Goal: Task Accomplishment & Management: Use online tool/utility

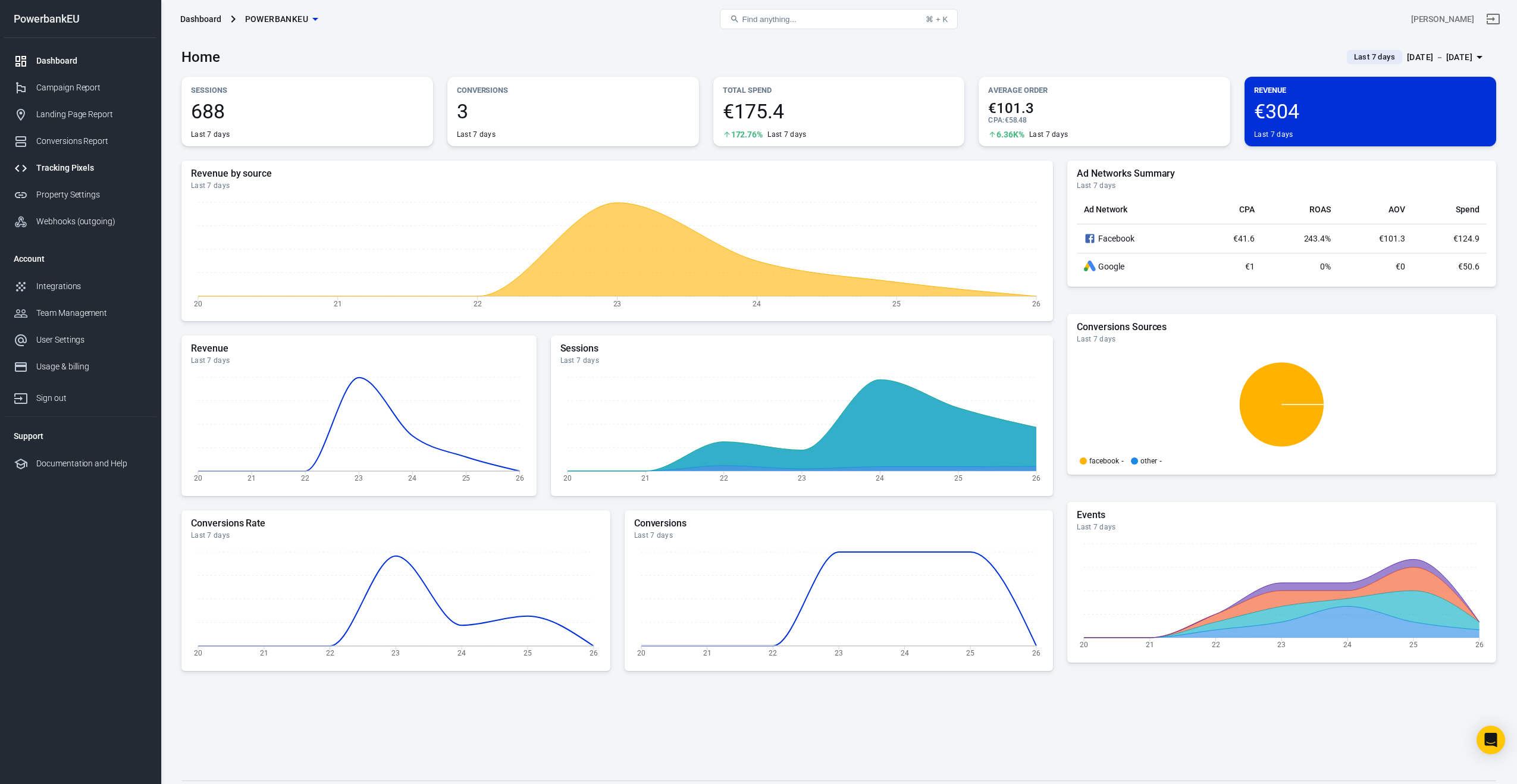
click at [49, 165] on div "Tracking Pixels" at bounding box center [91, 167] width 111 height 12
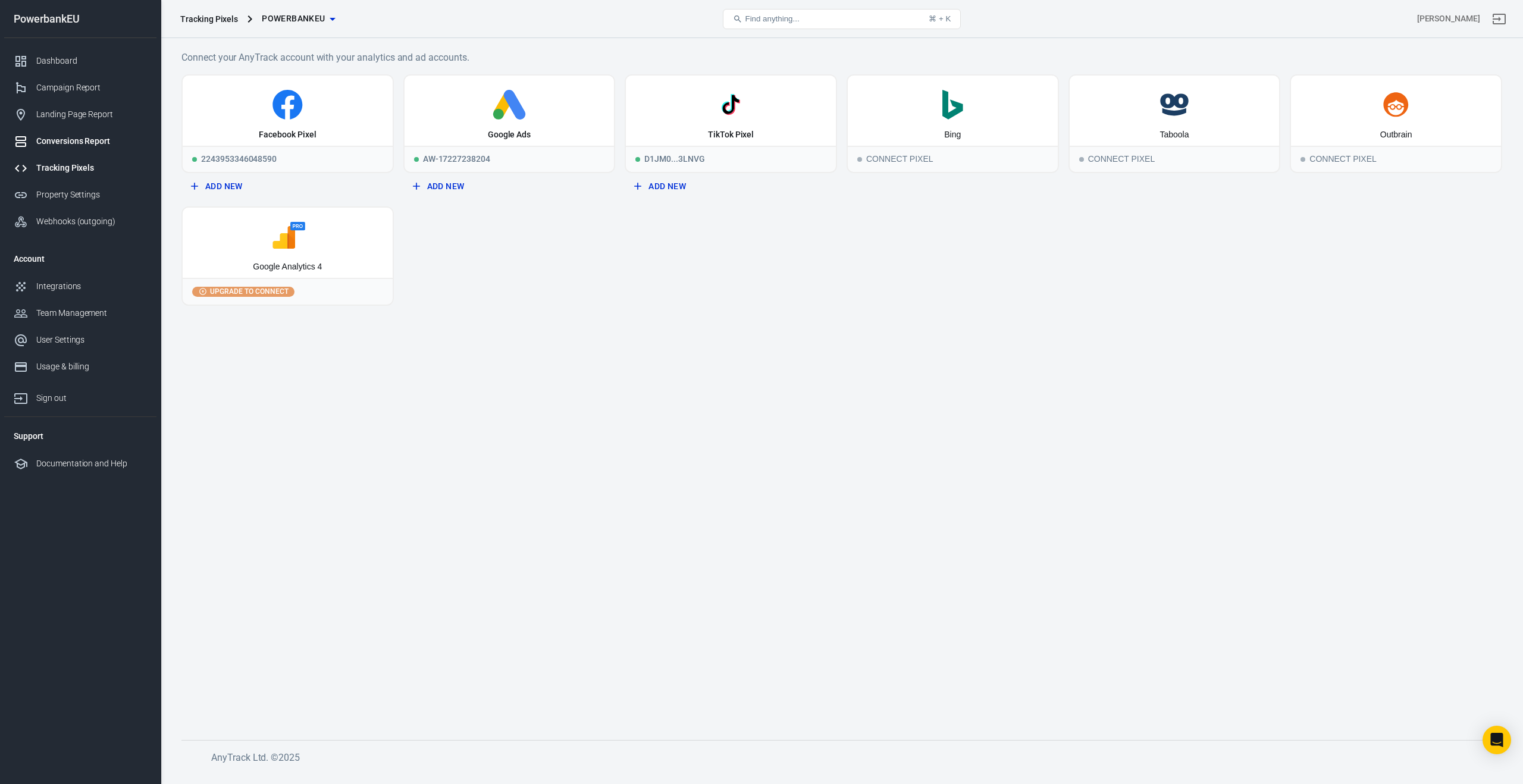
click at [53, 146] on div "Conversions Report" at bounding box center [91, 141] width 111 height 12
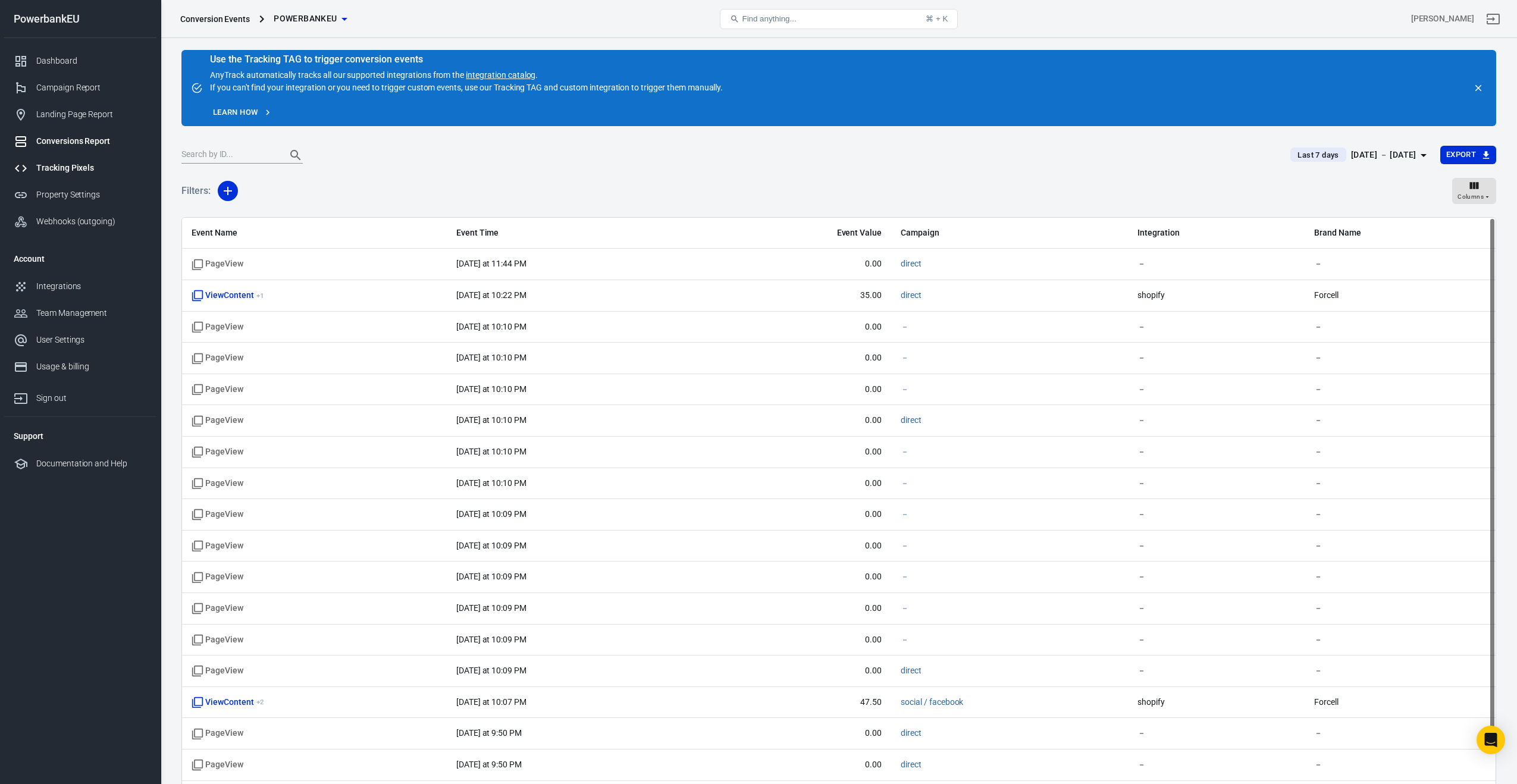
click at [57, 167] on div "Tracking Pixels" at bounding box center [91, 167] width 111 height 12
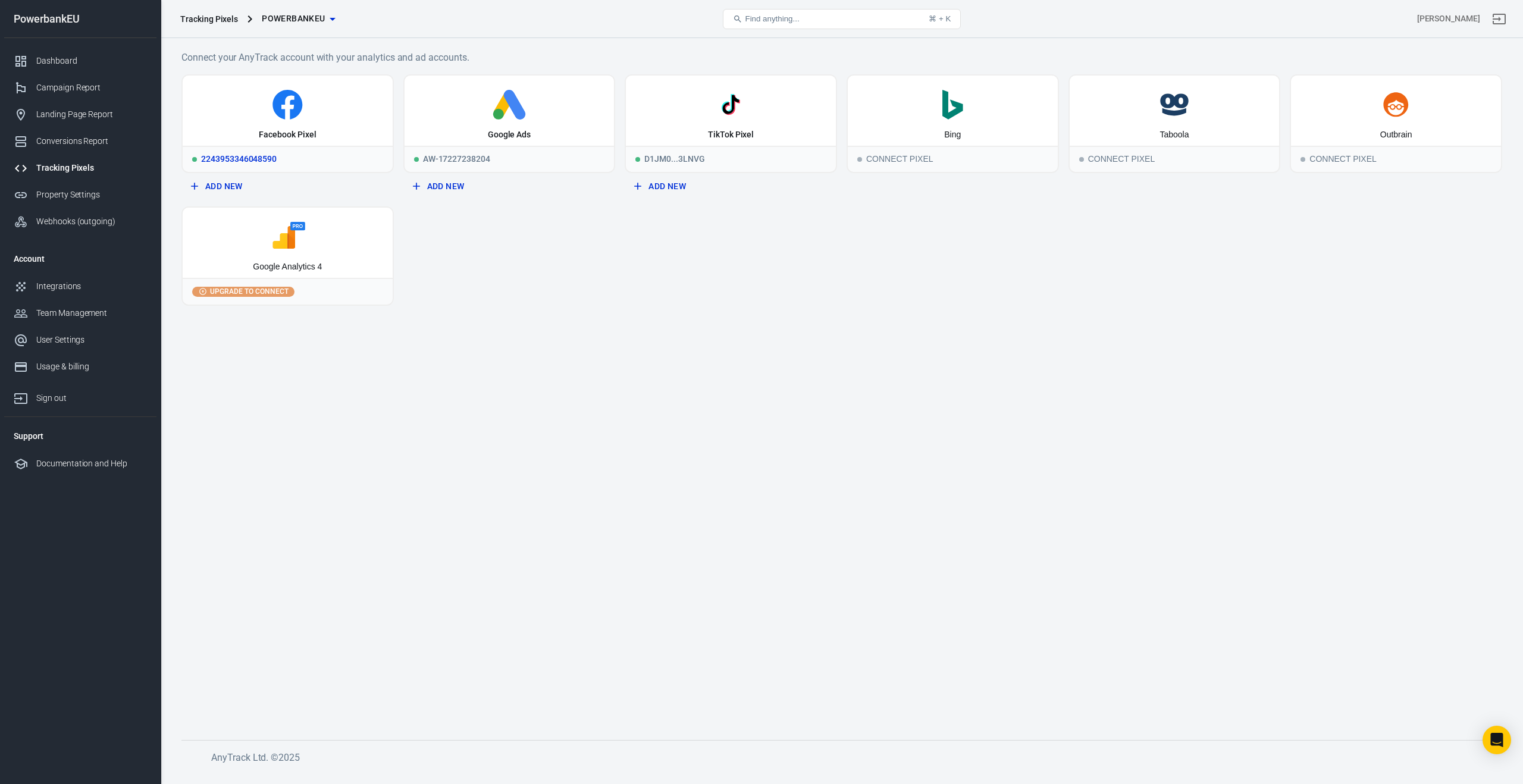
click at [295, 113] on icon at bounding box center [287, 104] width 30 height 30
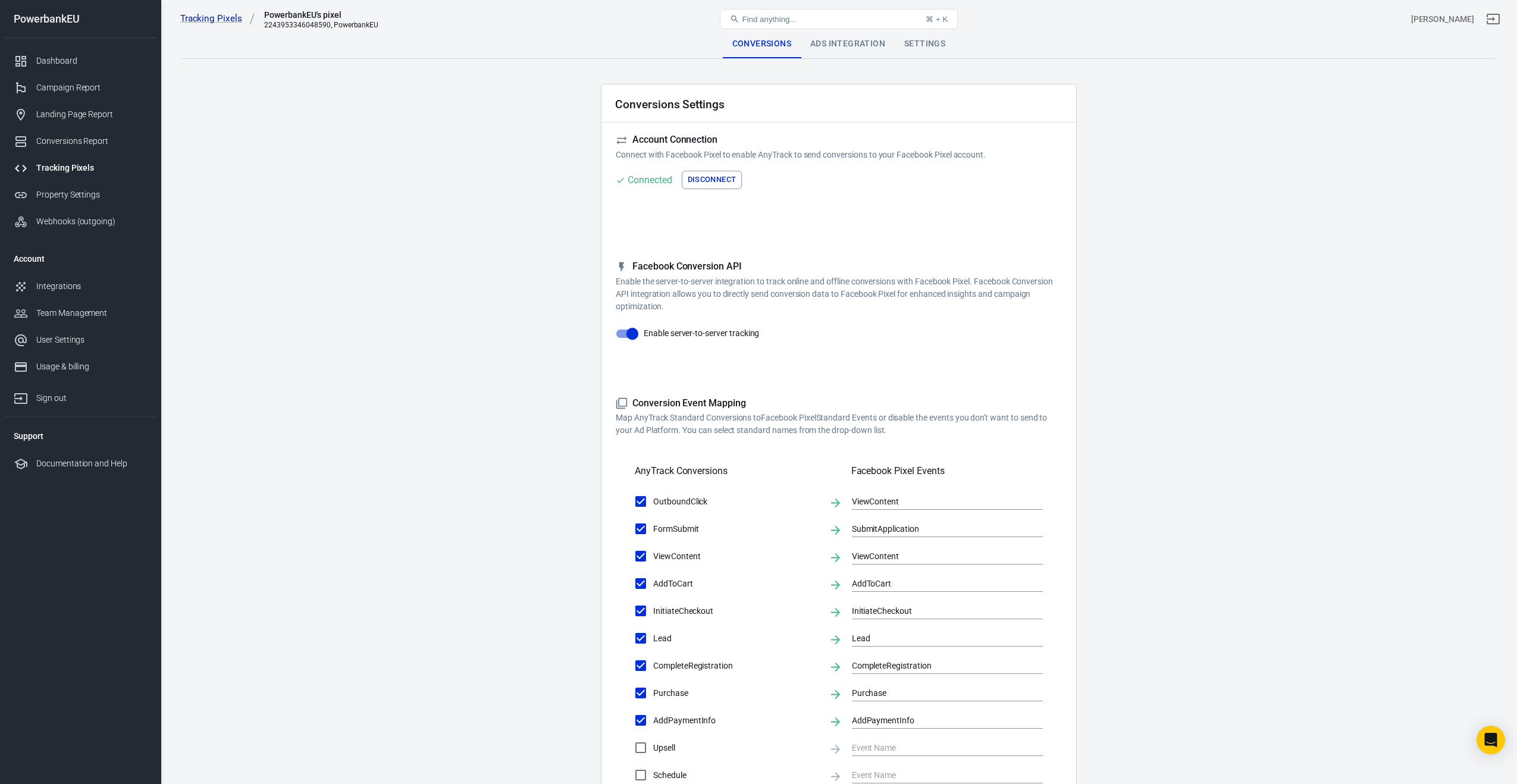
click at [850, 50] on div "Ads Integration" at bounding box center [848, 44] width 94 height 28
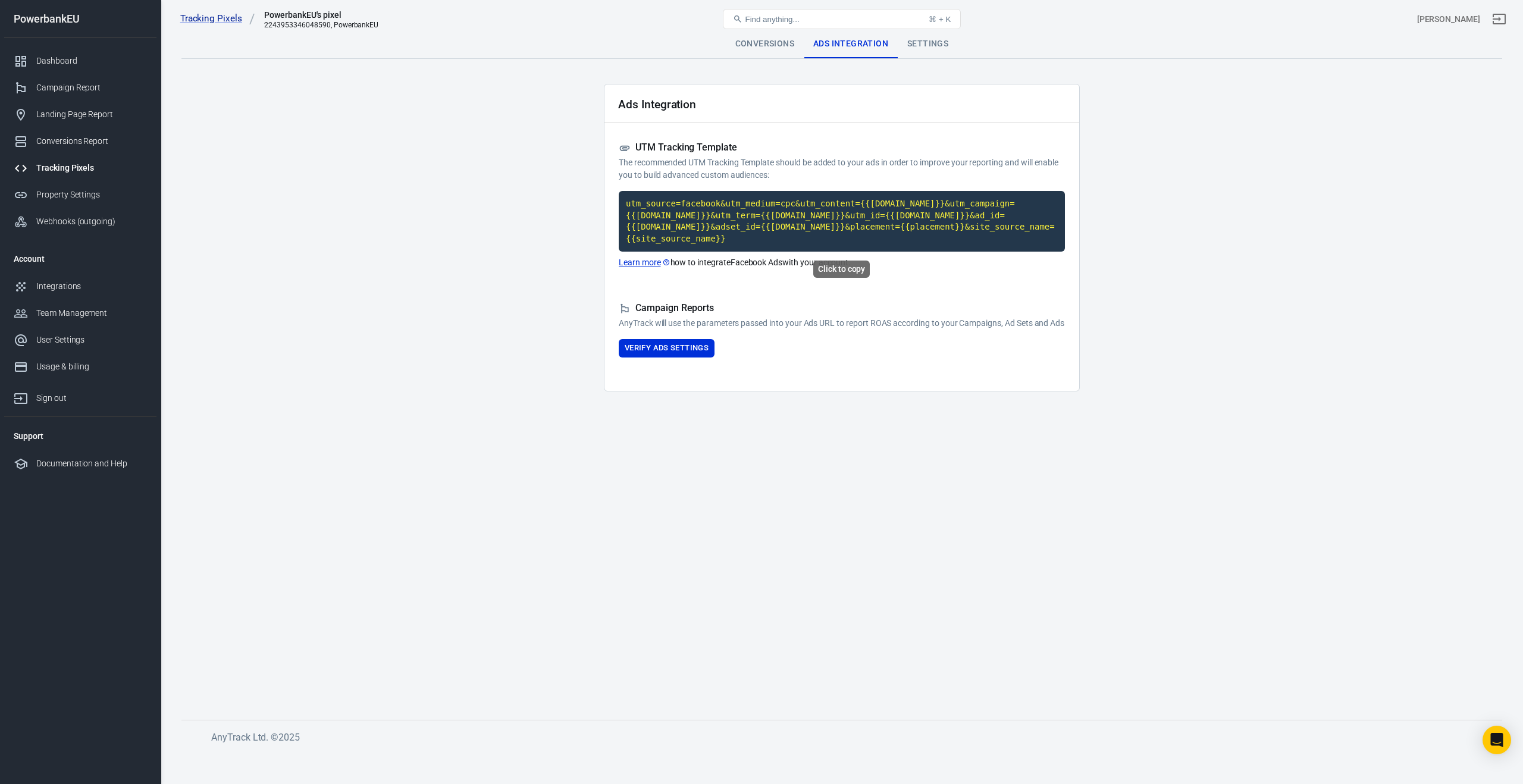
click at [736, 205] on code "utm_source=facebook&utm_medium=cpc&utm_content={{[DOMAIN_NAME]}}&utm_campaign={…" at bounding box center [841, 221] width 446 height 61
